Goal: Task Accomplishment & Management: Complete application form

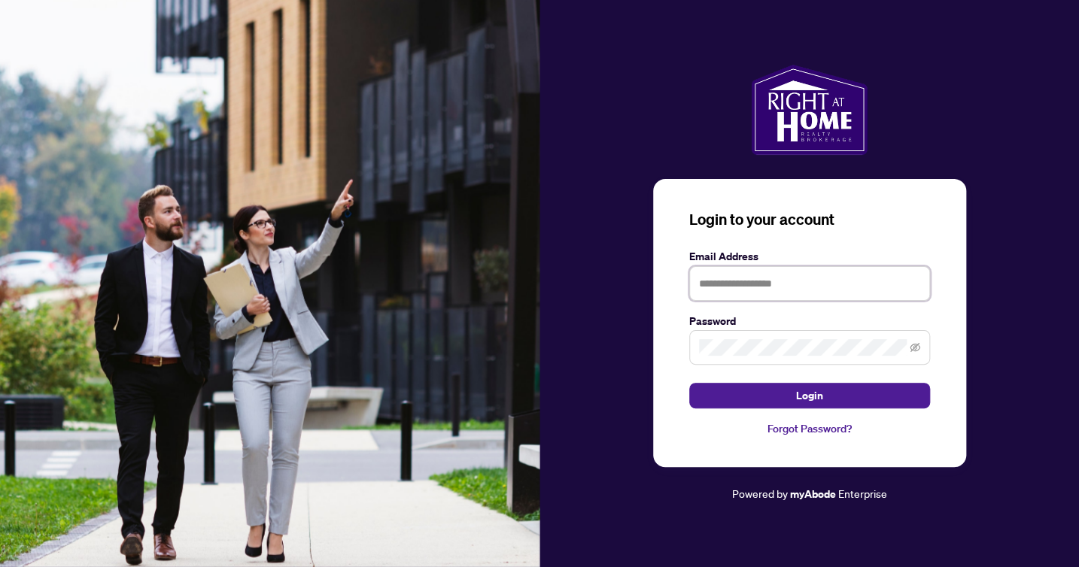
type input "**********"
click at [809, 396] on button "Login" at bounding box center [809, 396] width 241 height 26
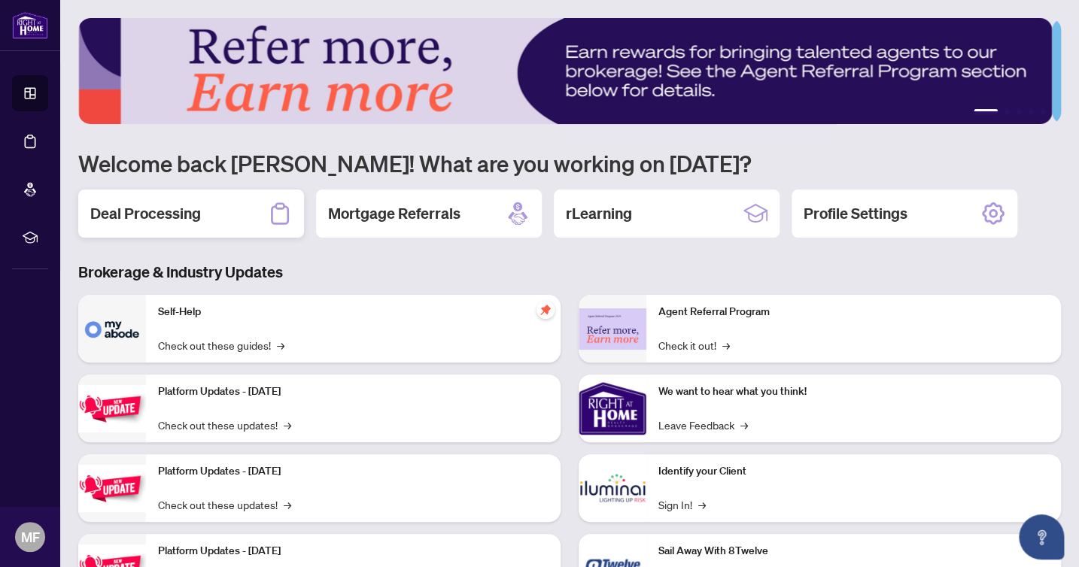
click at [274, 214] on icon at bounding box center [280, 214] width 24 height 24
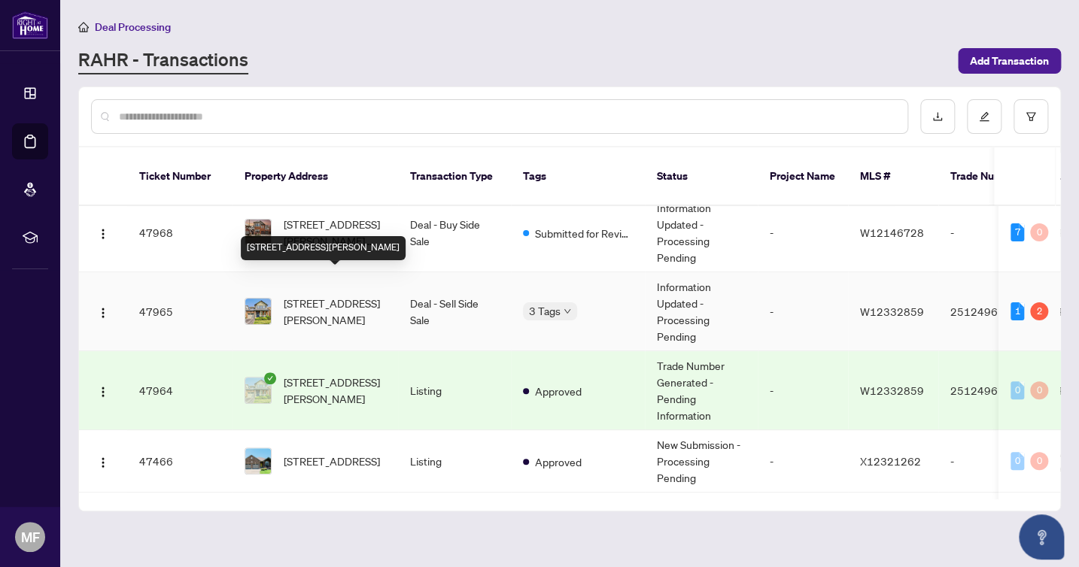
scroll to position [220, 0]
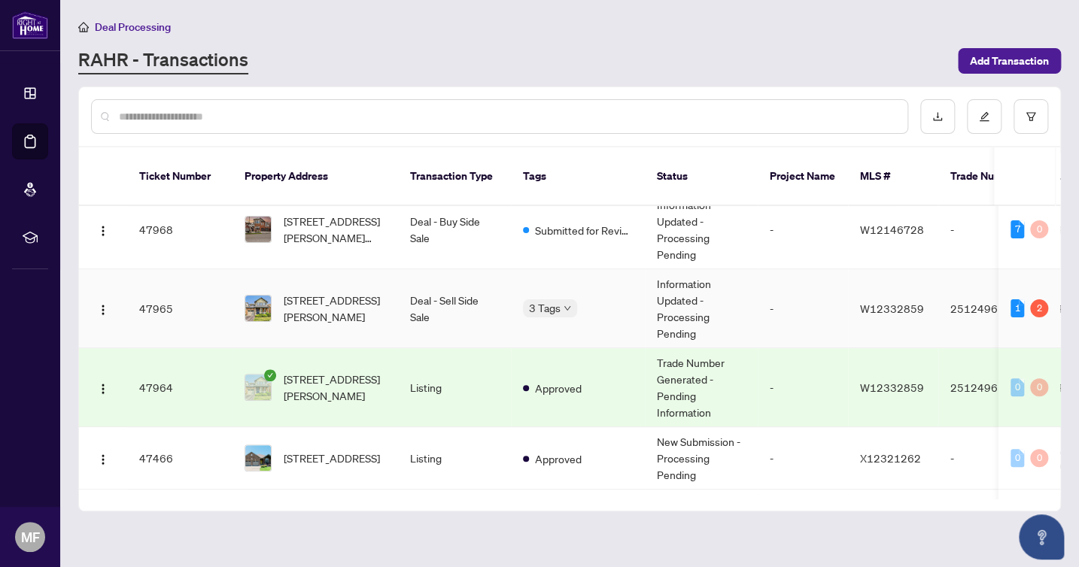
click at [442, 275] on td "Deal - Sell Side Sale" at bounding box center [454, 308] width 113 height 79
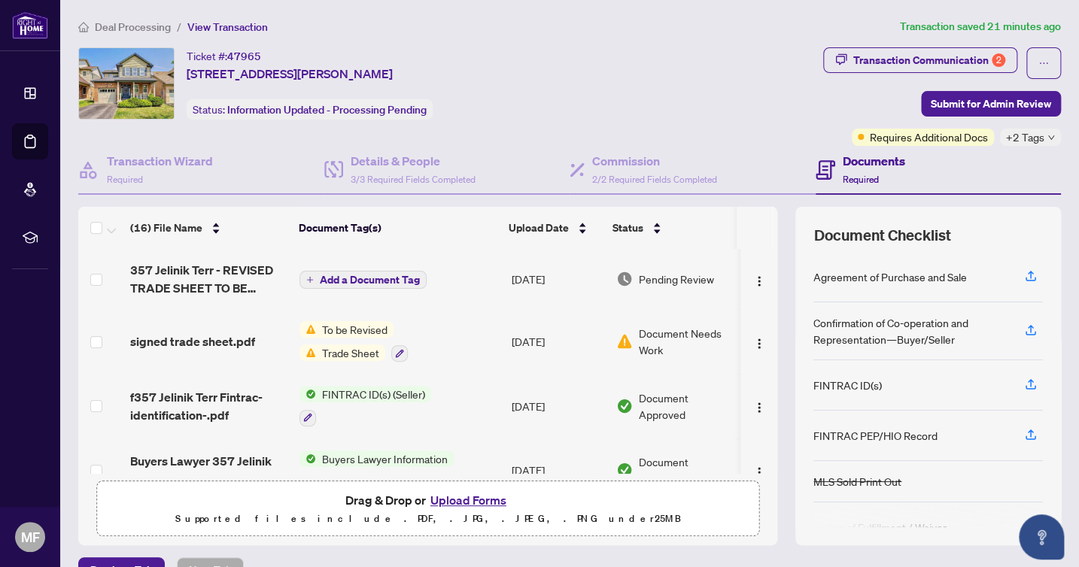
click at [345, 348] on span "Trade Sheet" at bounding box center [350, 353] width 69 height 17
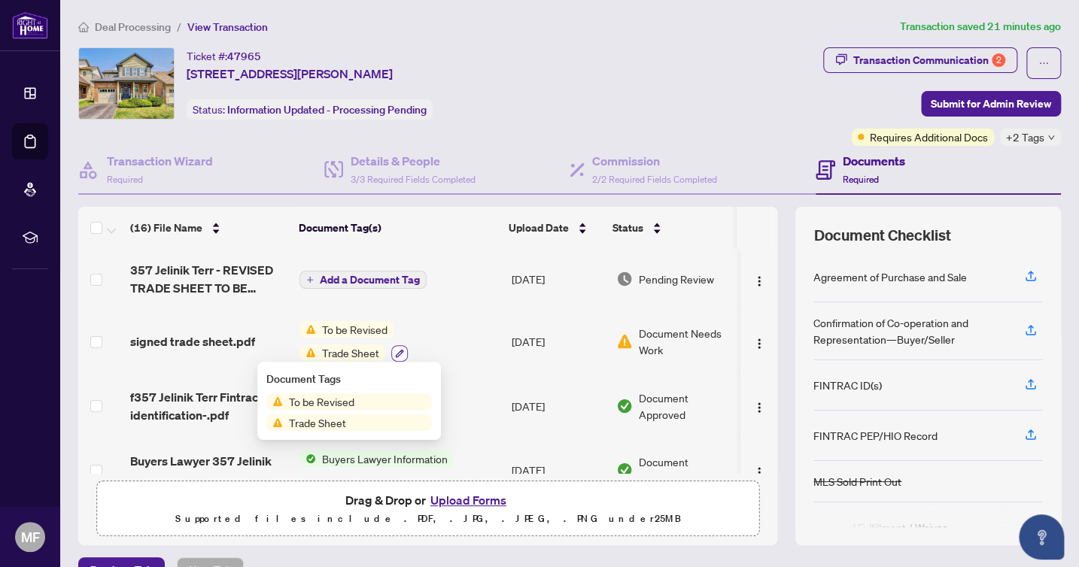
click at [395, 351] on icon "button" at bounding box center [399, 353] width 9 height 9
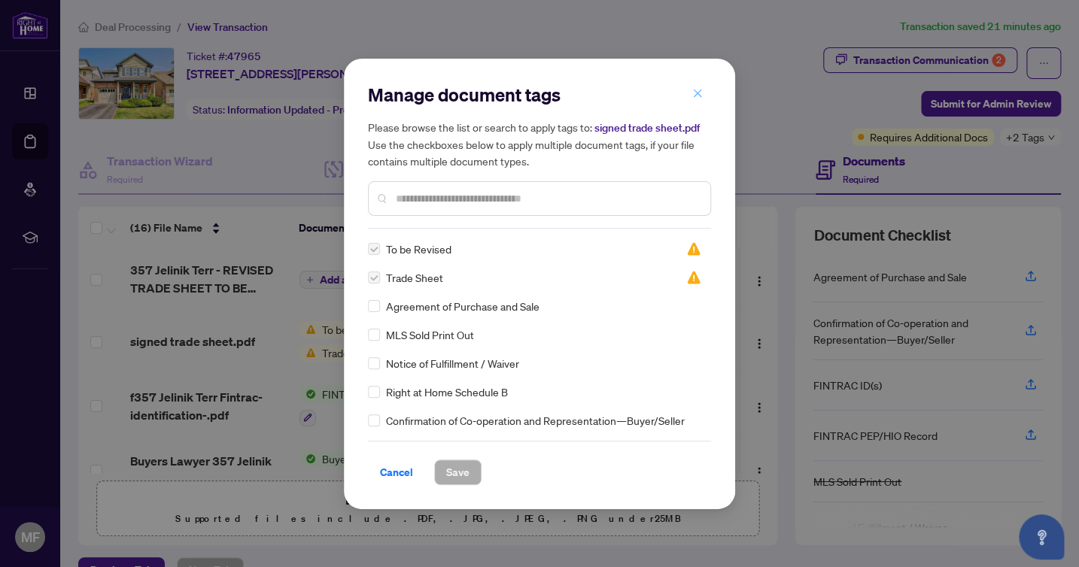
click at [699, 96] on icon "close" at bounding box center [698, 94] width 8 height 8
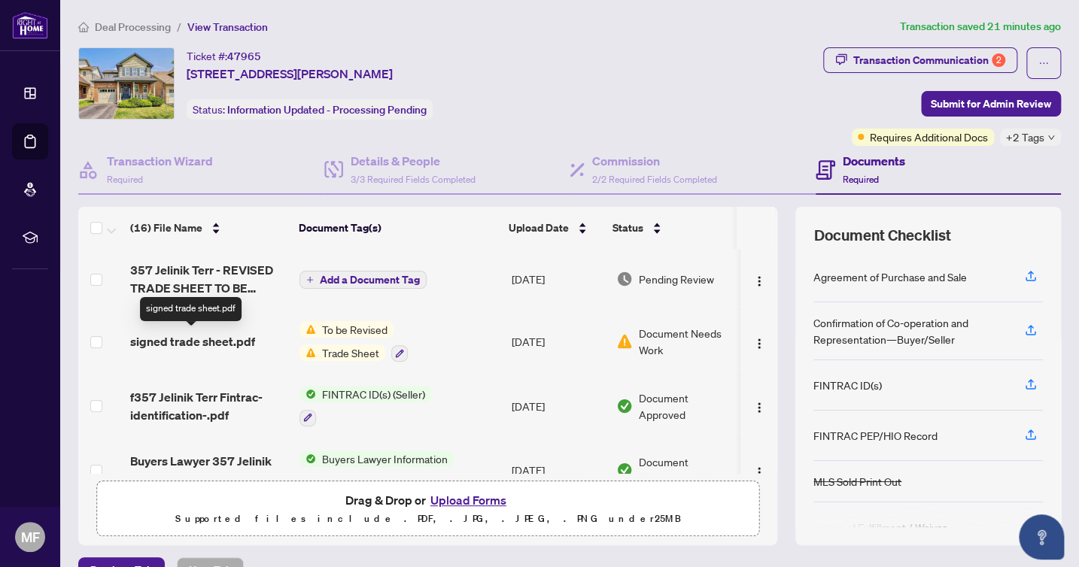
click at [237, 337] on span "signed trade sheet.pdf" at bounding box center [192, 342] width 125 height 18
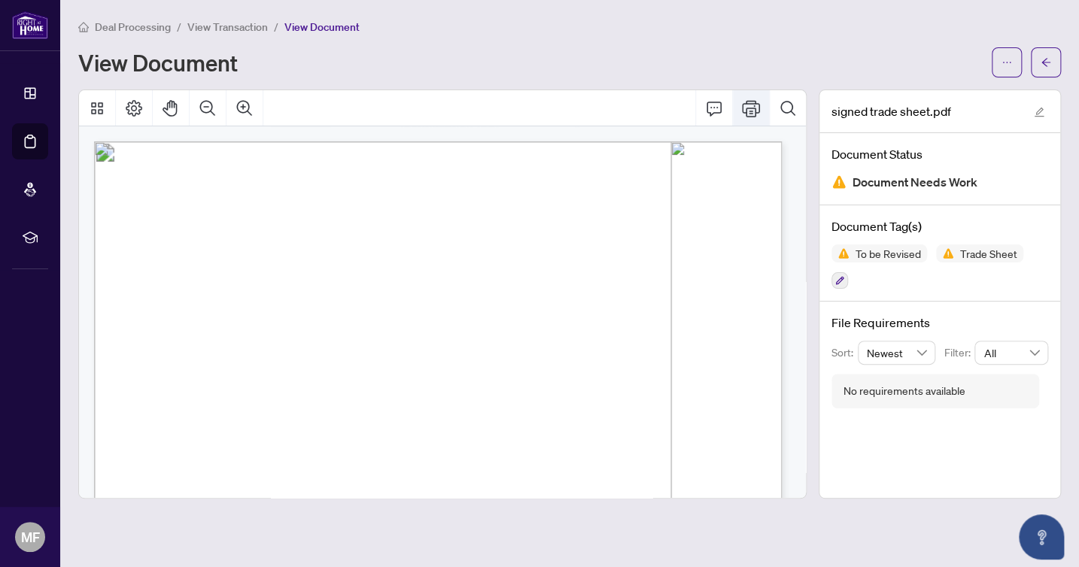
click at [753, 107] on icon "Print" at bounding box center [751, 108] width 18 height 17
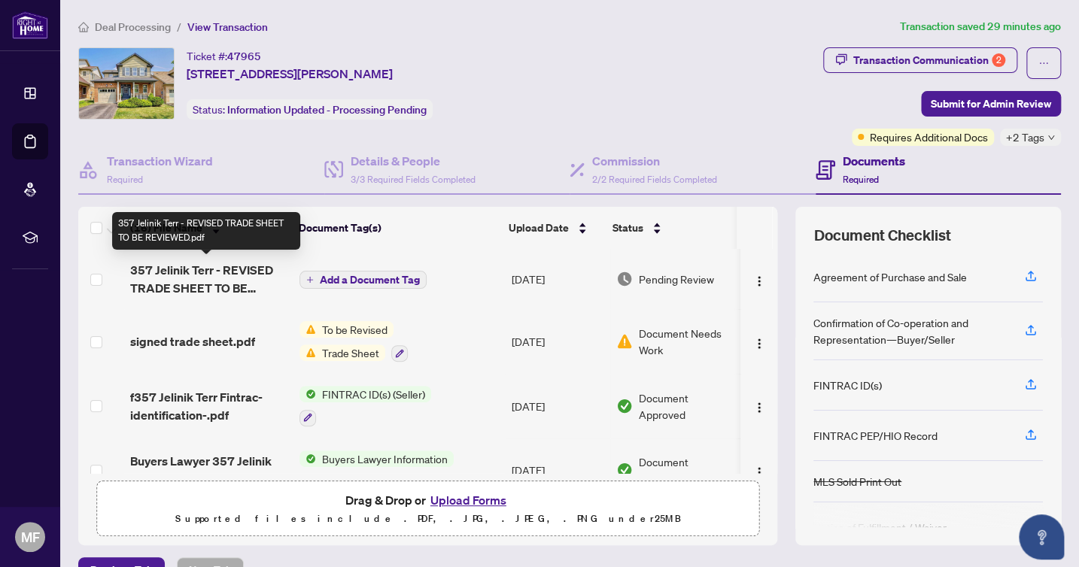
click at [200, 271] on span "357 Jelinik Terr - REVISED TRADE SHEET TO BE REVIEWED.pdf" at bounding box center [208, 279] width 157 height 36
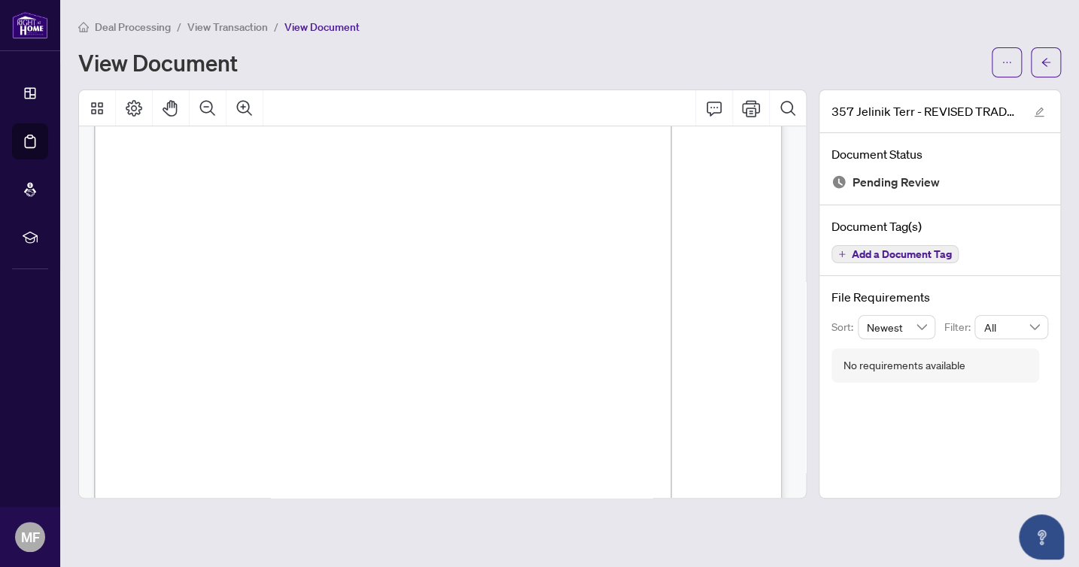
scroll to position [183, 0]
click at [758, 100] on icon "Print" at bounding box center [751, 108] width 18 height 18
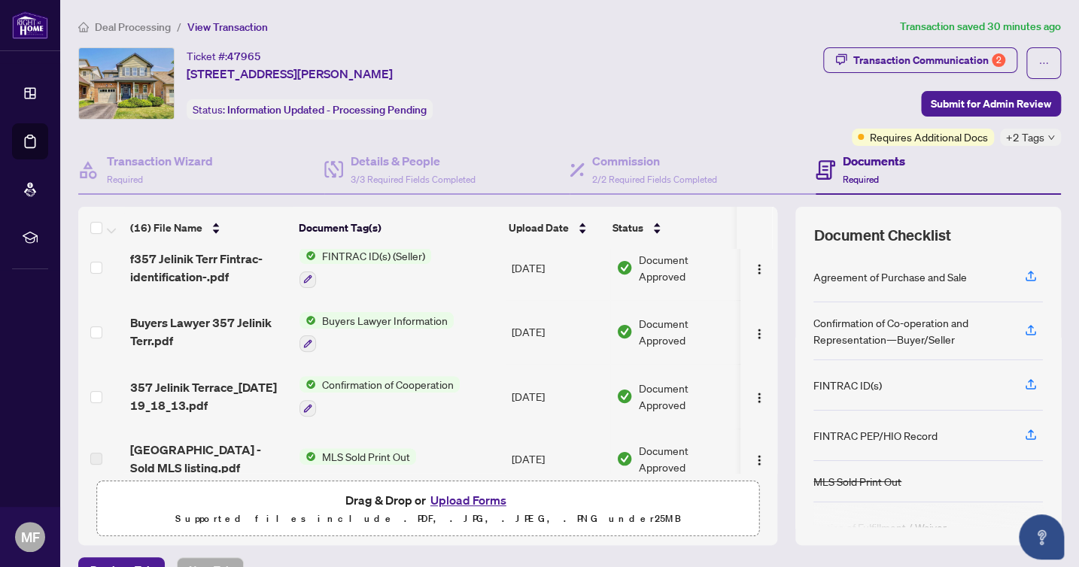
scroll to position [139, 0]
click at [459, 498] on button "Upload Forms" at bounding box center [468, 501] width 85 height 20
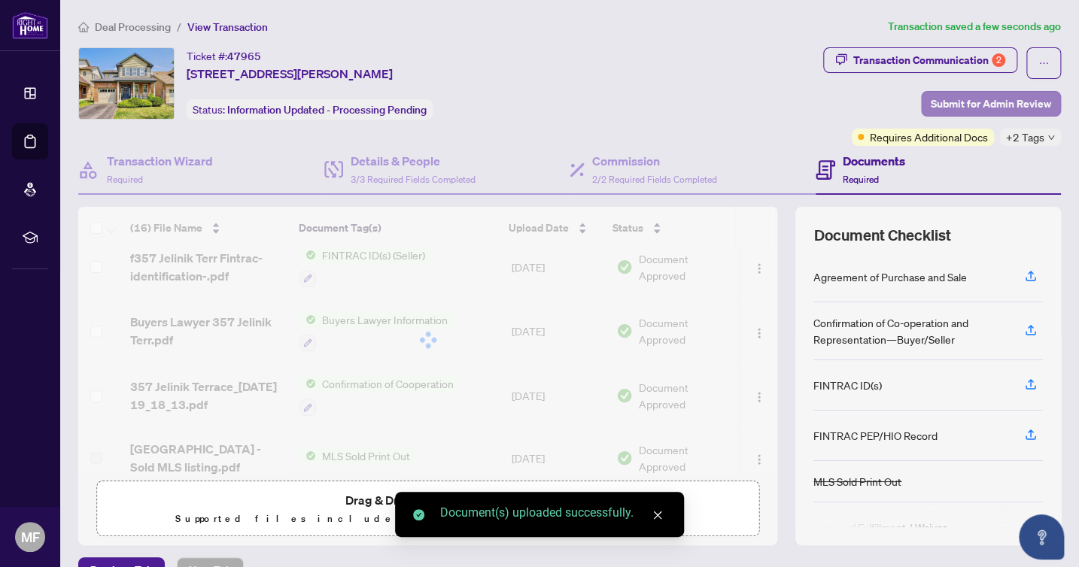
click at [994, 99] on span "Submit for Admin Review" at bounding box center [991, 104] width 120 height 24
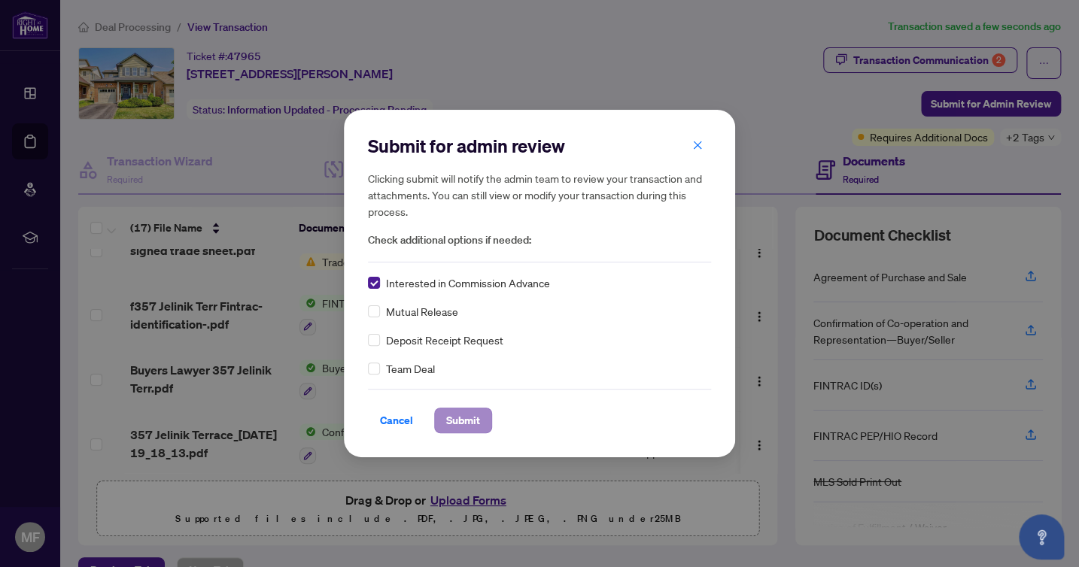
click at [469, 415] on span "Submit" at bounding box center [463, 421] width 34 height 24
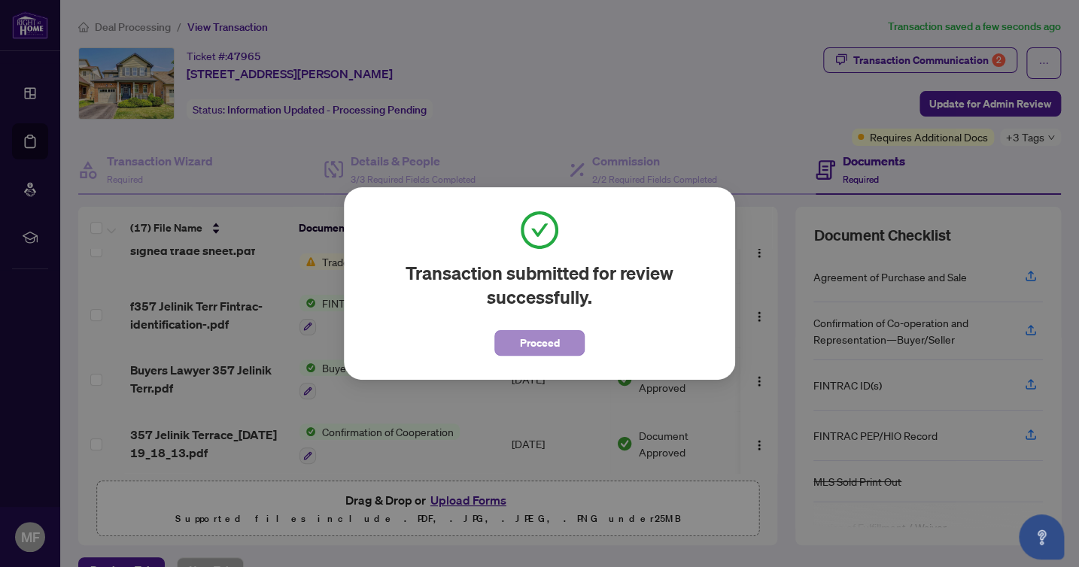
click at [533, 348] on span "Proceed" at bounding box center [540, 343] width 40 height 24
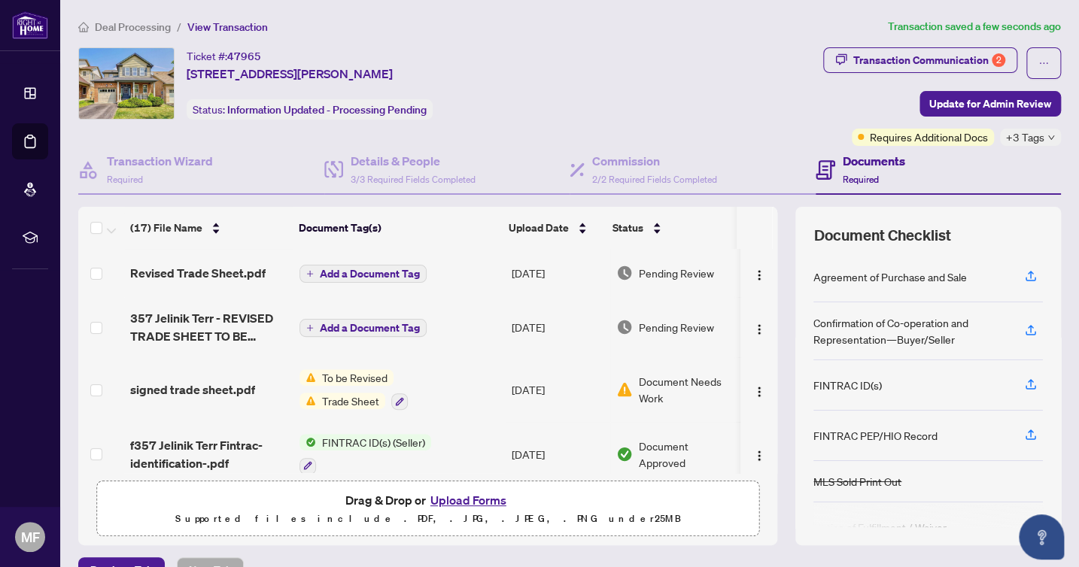
scroll to position [0, 0]
